Goal: Task Accomplishment & Management: Manage account settings

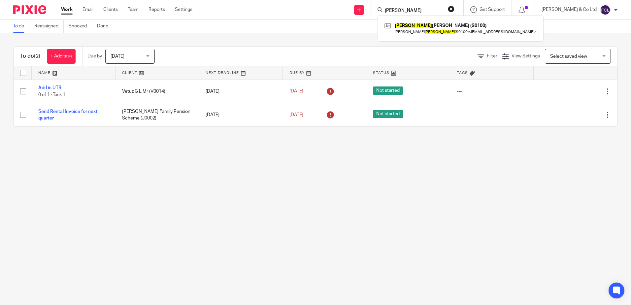
click at [443, 9] on input "[PERSON_NAME]" at bounding box center [413, 11] width 59 height 6
type input "s"
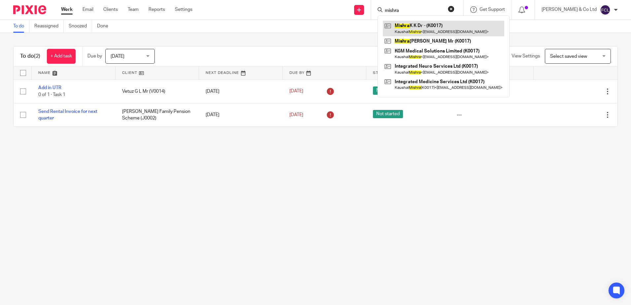
type input "mishra"
click at [466, 27] on link at bounding box center [443, 28] width 121 height 15
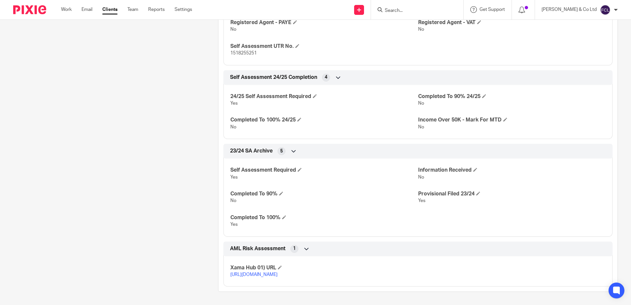
scroll to position [251, 0]
click at [281, 191] on span at bounding box center [281, 193] width 4 height 4
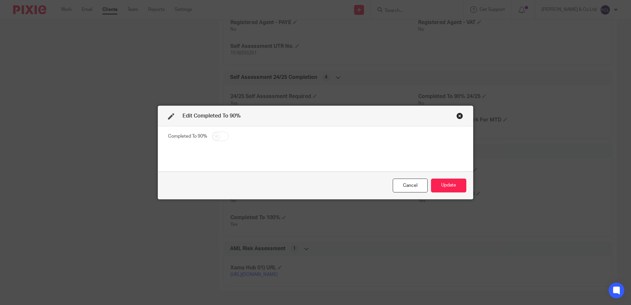
click at [219, 138] on input "checkbox" at bounding box center [220, 136] width 17 height 9
checkbox input "true"
click at [453, 183] on button "Update" at bounding box center [448, 185] width 35 height 14
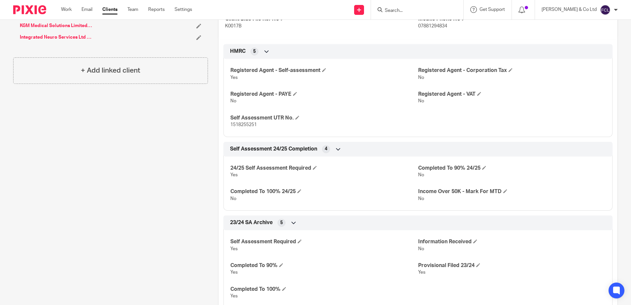
scroll to position [152, 0]
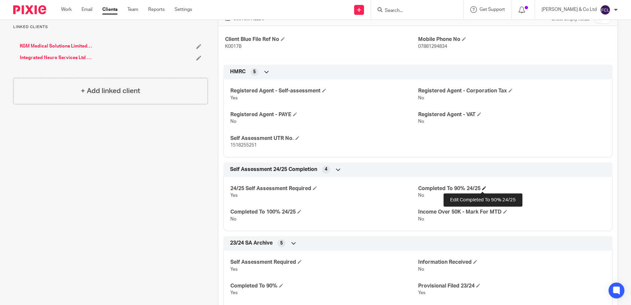
click at [482, 189] on span at bounding box center [484, 188] width 4 height 4
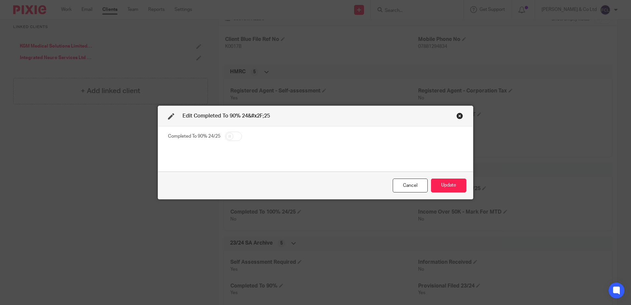
click at [227, 136] on input "checkbox" at bounding box center [233, 136] width 17 height 9
checkbox input "true"
click at [435, 182] on button "Update" at bounding box center [448, 185] width 35 height 14
